Goal: Task Accomplishment & Management: Manage account settings

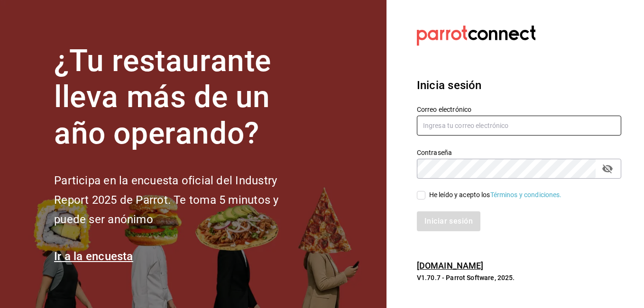
type input "[US_STATE][EMAIL_ADDRESS][PERSON_NAME][DOMAIN_NAME]"
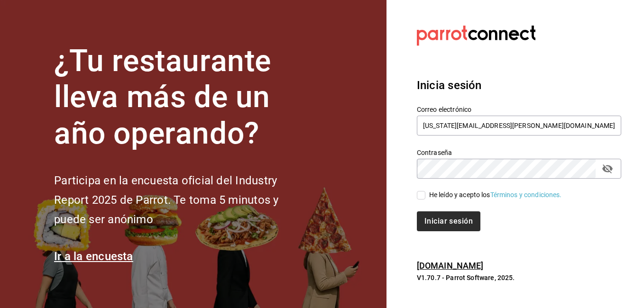
drag, startPoint x: 420, startPoint y: 193, endPoint x: 421, endPoint y: 212, distance: 19.5
click at [420, 193] on input "He leído y acepto los Términos y condiciones." at bounding box center [421, 195] width 9 height 9
checkbox input "true"
click at [422, 223] on button "Iniciar sesión" at bounding box center [449, 221] width 64 height 20
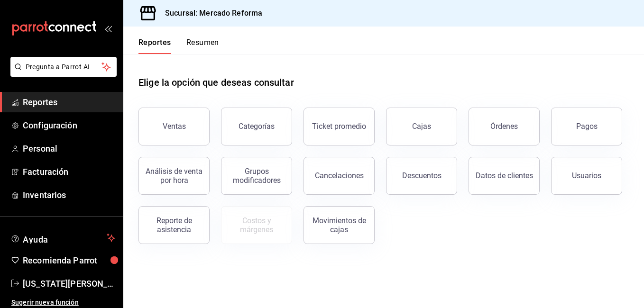
click at [574, 117] on button "Pagos" at bounding box center [586, 127] width 71 height 38
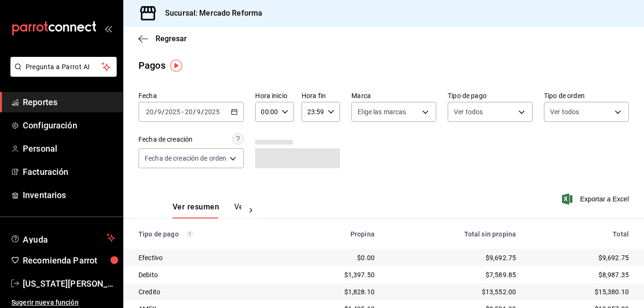
click at [459, 157] on div "Fecha [DATE] [DATE] - [DATE] [DATE] Hora inicio 00:00 Hora inicio Hora fin 23:5…" at bounding box center [383, 134] width 490 height 92
click at [34, 99] on span "Reportes" at bounding box center [69, 102] width 92 height 13
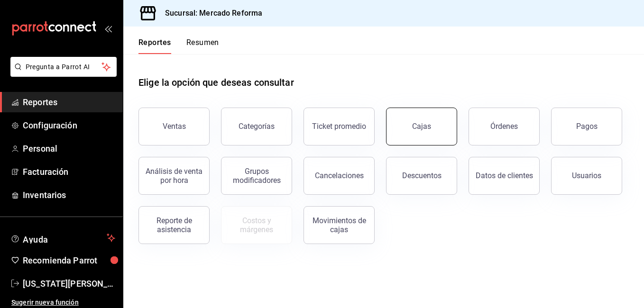
click at [423, 128] on div "Cajas" at bounding box center [421, 126] width 19 height 11
